Goal: Task Accomplishment & Management: Use online tool/utility

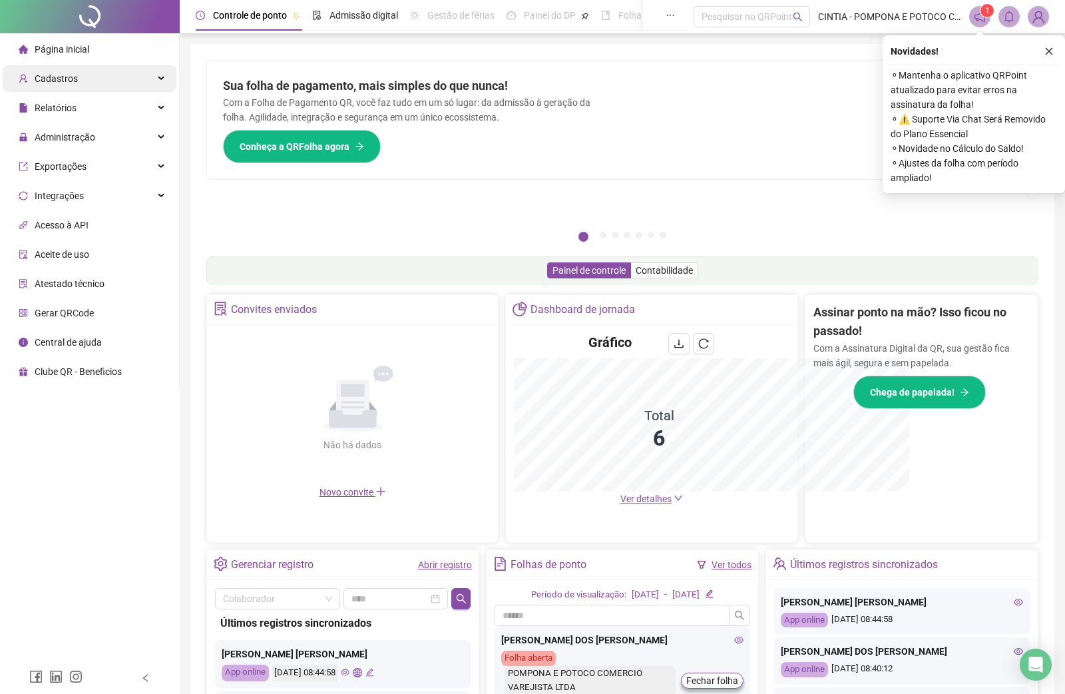
click at [74, 73] on span "Cadastros" at bounding box center [56, 78] width 43 height 11
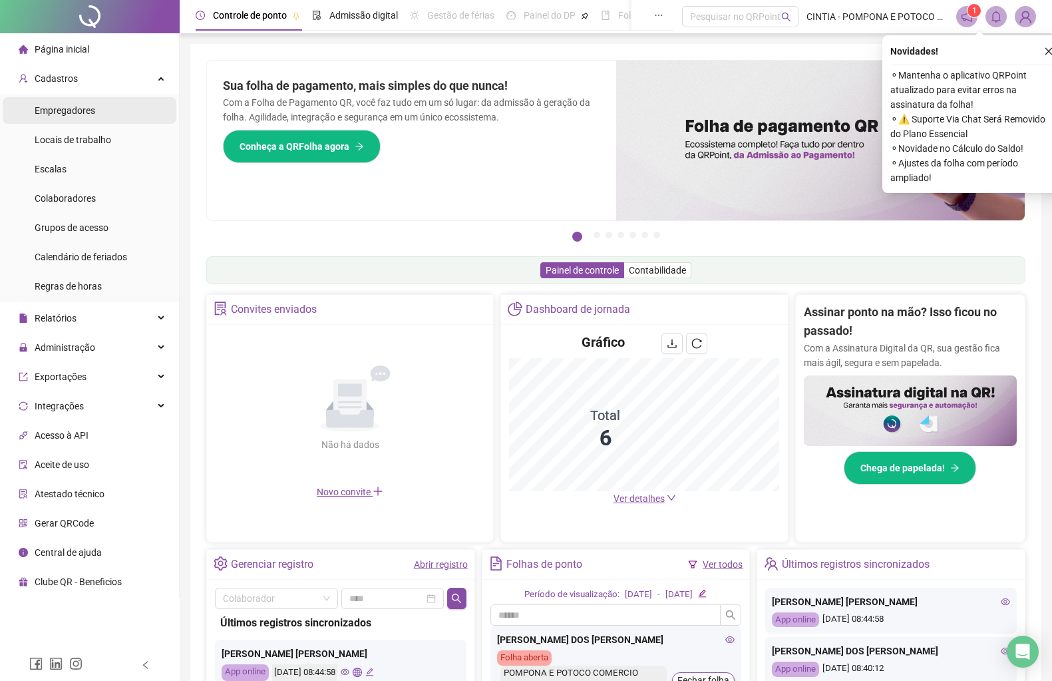
click at [77, 105] on span "Empregadores" at bounding box center [65, 110] width 61 height 11
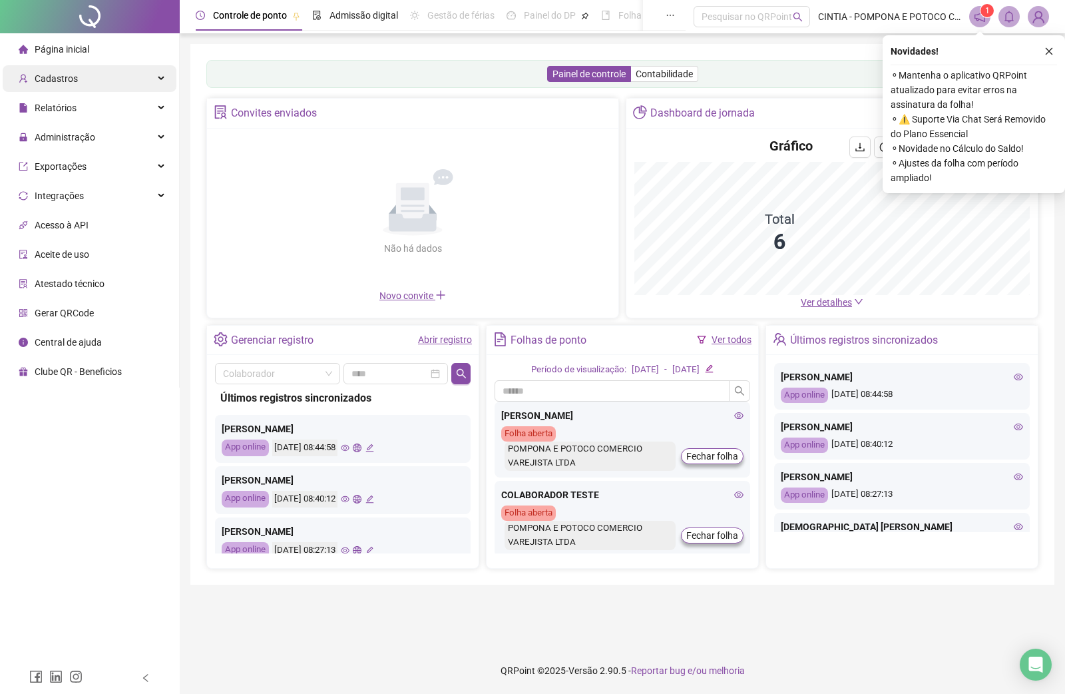
click at [75, 81] on div "Cadastros" at bounding box center [90, 78] width 174 height 27
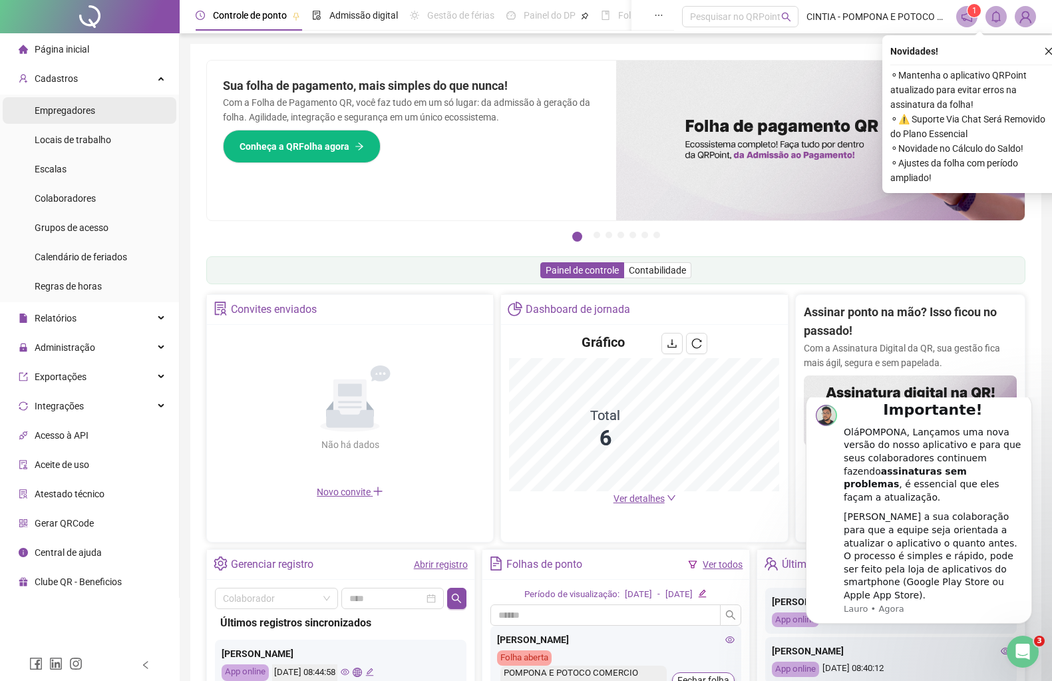
click at [92, 113] on span "Empregadores" at bounding box center [65, 110] width 61 height 11
click at [87, 112] on span "Empregadores" at bounding box center [65, 110] width 61 height 11
click at [60, 116] on span "Empregadores" at bounding box center [65, 110] width 61 height 11
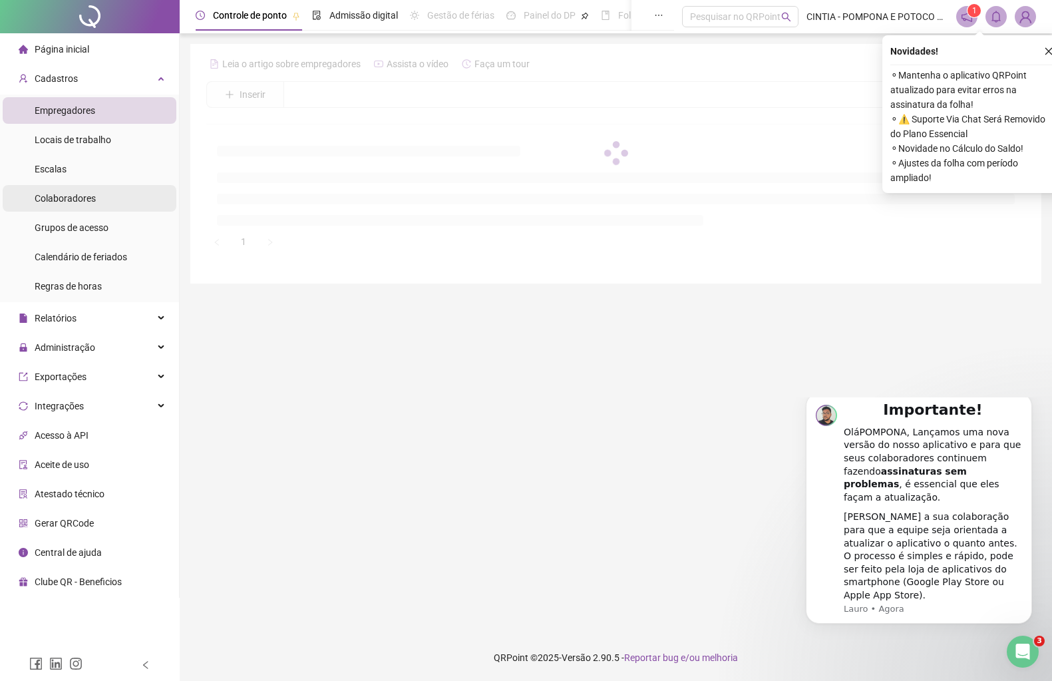
click at [59, 115] on span "Empregadores" at bounding box center [65, 110] width 61 height 11
click at [53, 82] on span "Cadastros" at bounding box center [56, 78] width 43 height 11
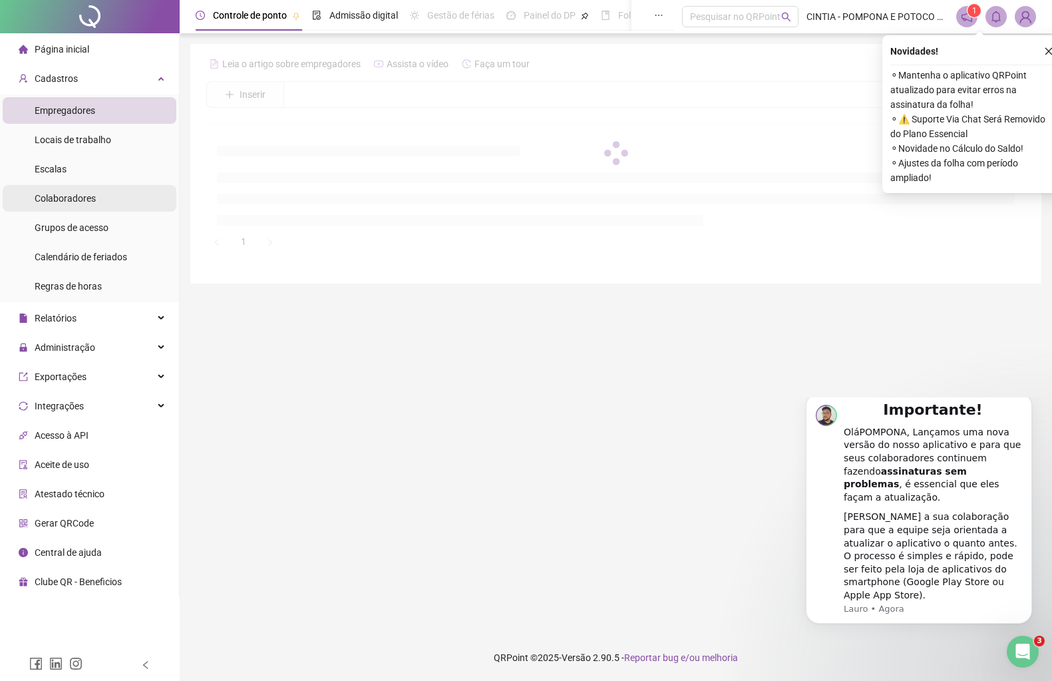
click at [41, 198] on span "Colaboradores" at bounding box center [65, 198] width 61 height 11
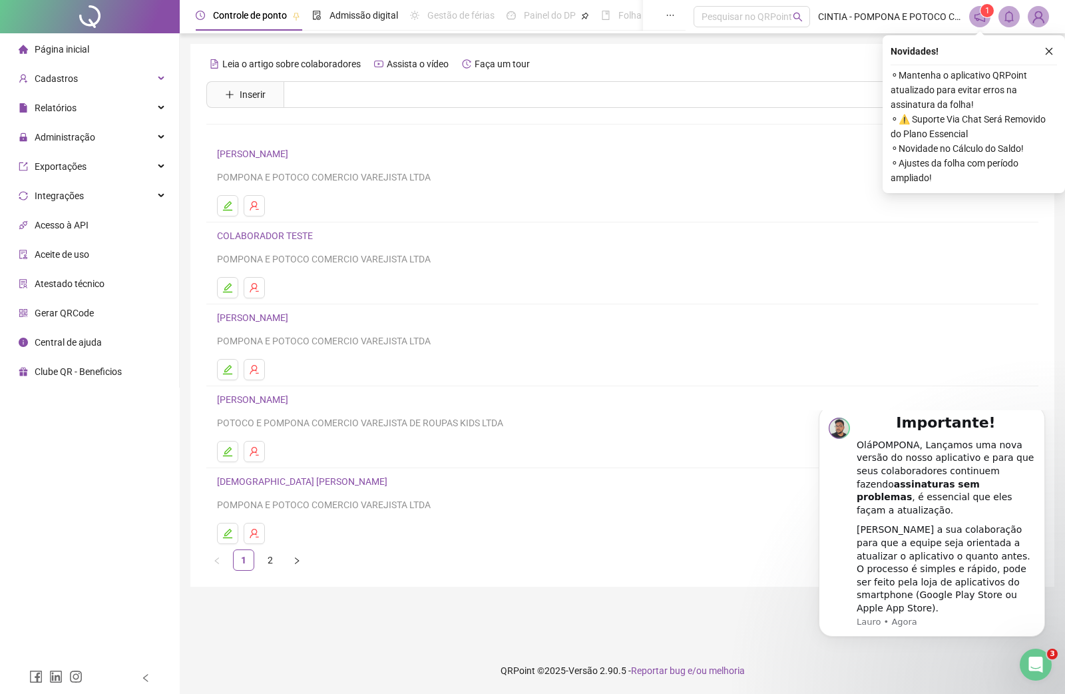
click at [287, 484] on link "[DEMOGRAPHIC_DATA] [PERSON_NAME]" at bounding box center [304, 481] width 174 height 11
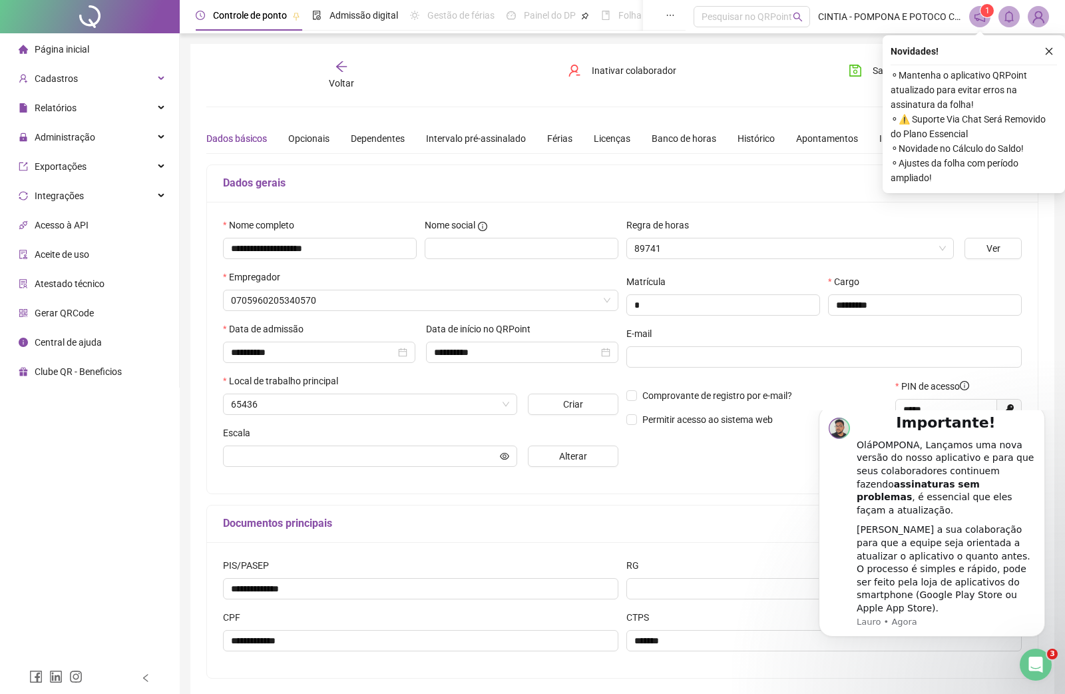
type input "**********"
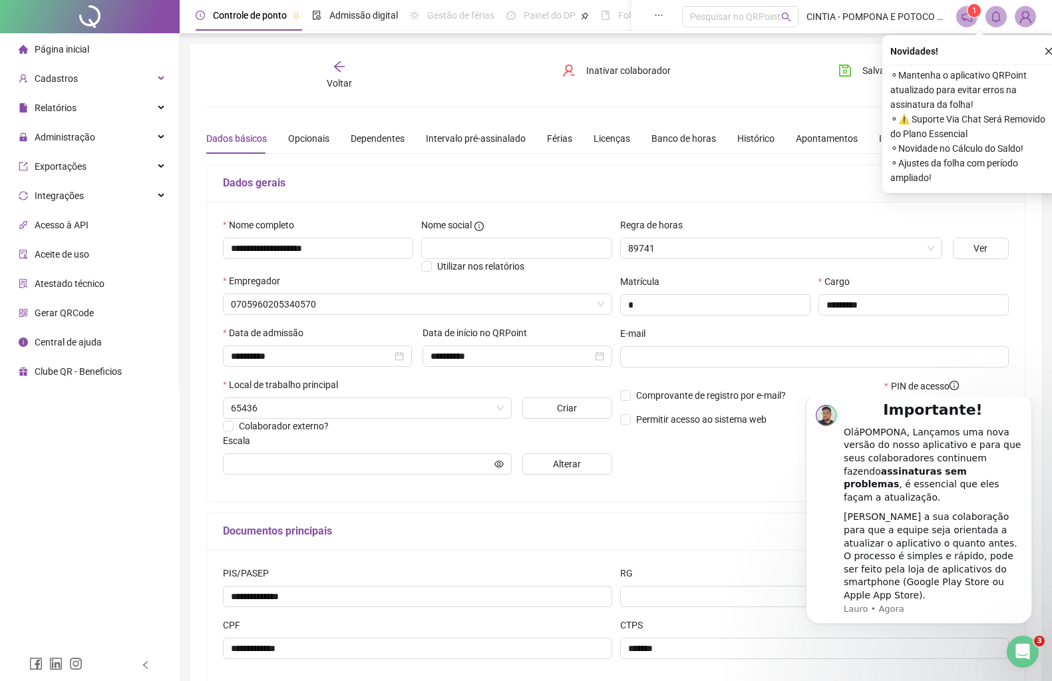
type input "**********"
click at [1030, 400] on icon "Dismiss notification" at bounding box center [1028, 396] width 7 height 7
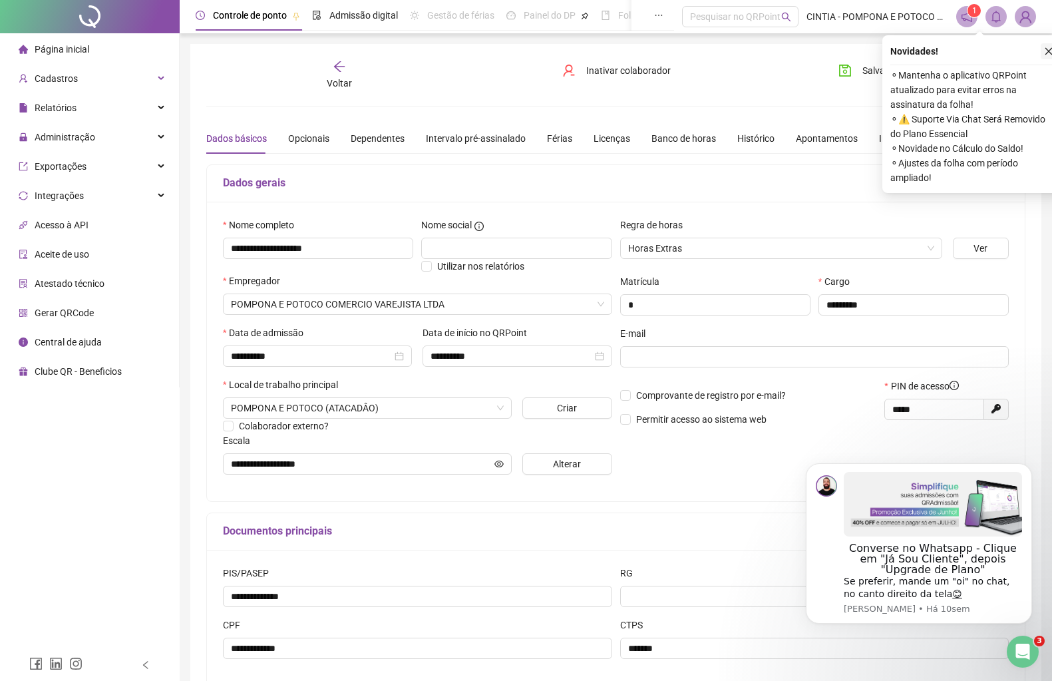
click at [1050, 52] on icon "close" at bounding box center [1049, 51] width 7 height 7
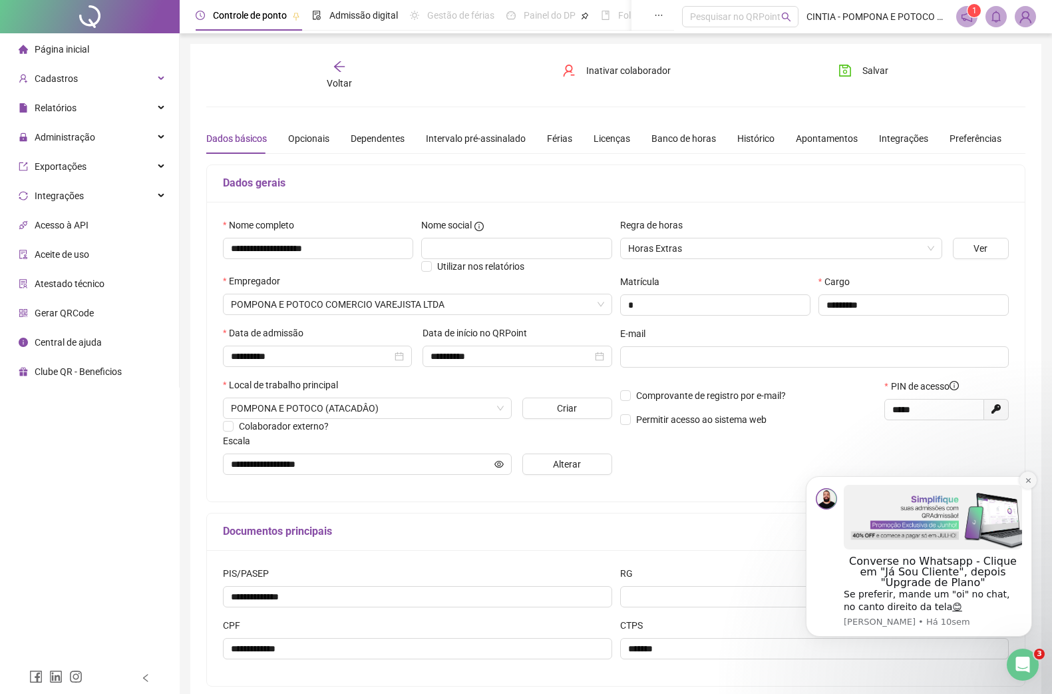
click at [1029, 479] on icon "Dismiss notification" at bounding box center [1028, 480] width 7 height 7
click at [1028, 481] on icon "Dismiss notification" at bounding box center [1028, 480] width 7 height 7
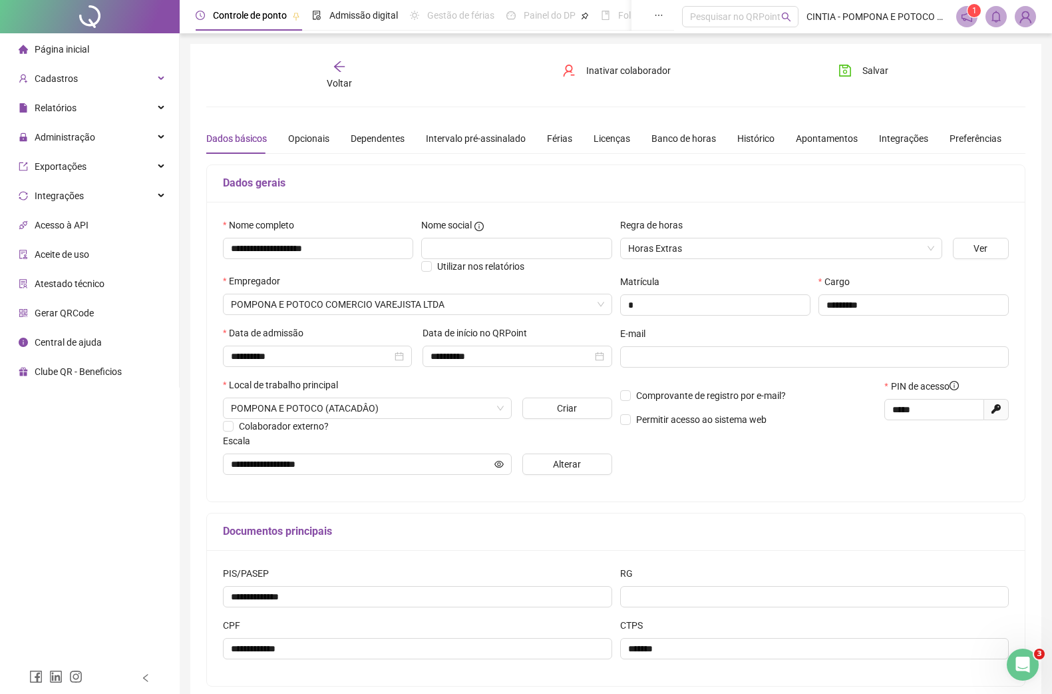
click at [66, 313] on span "Gerar QRCode" at bounding box center [64, 313] width 59 height 11
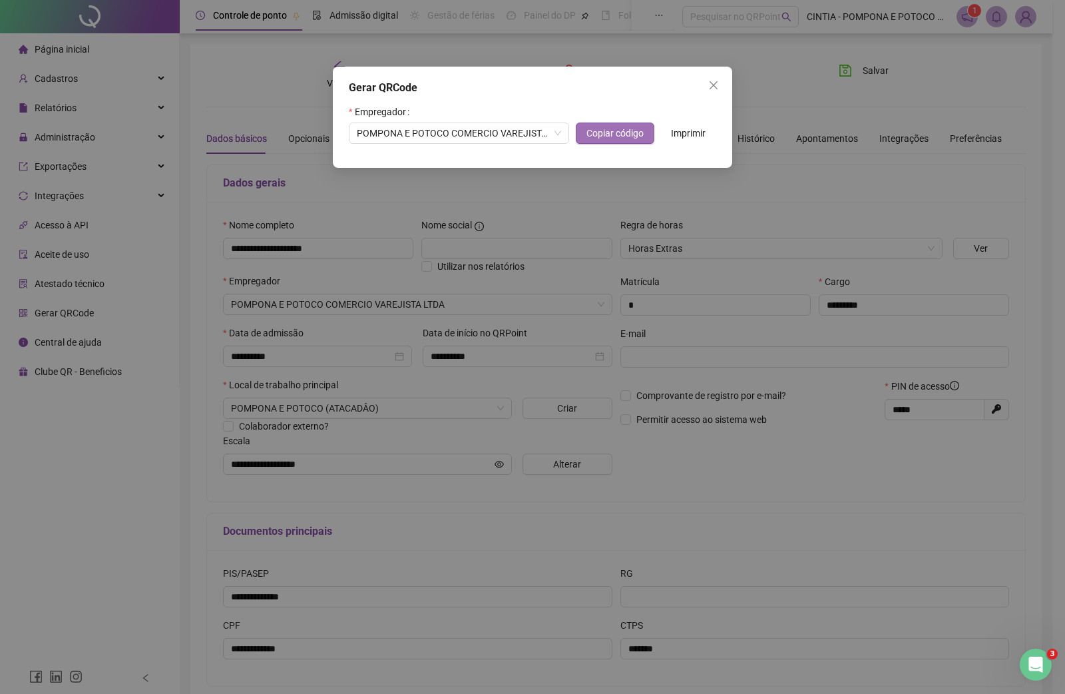
click at [604, 132] on span "Copiar código" at bounding box center [614, 133] width 57 height 15
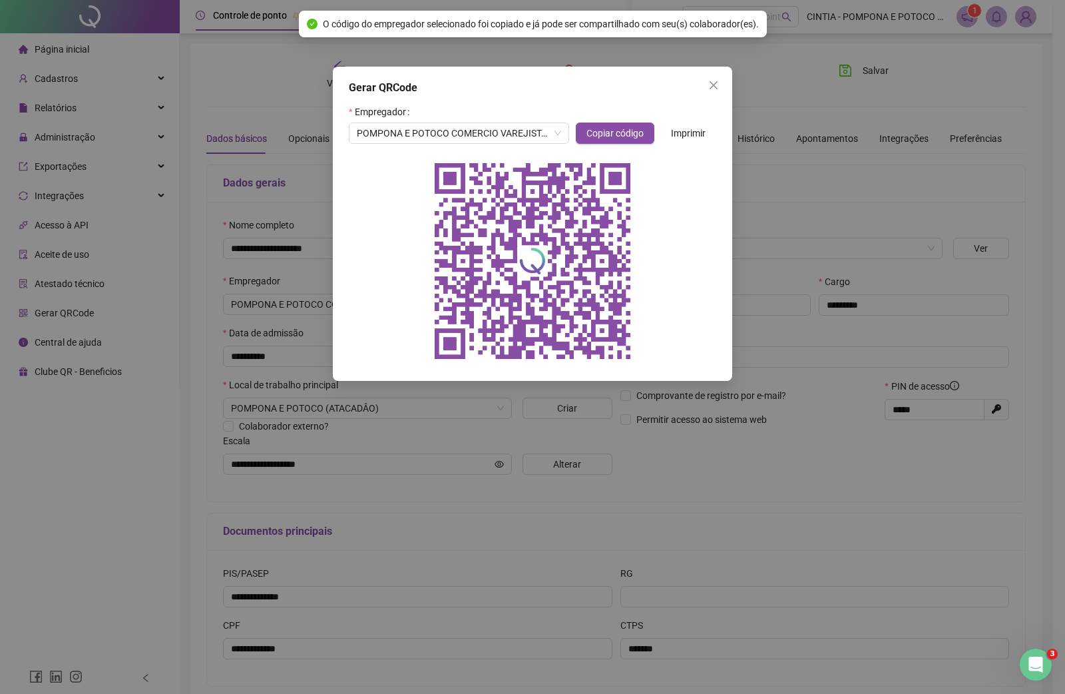
click at [683, 128] on span "Imprimir" at bounding box center [688, 133] width 35 height 15
